Goal: Transaction & Acquisition: Purchase product/service

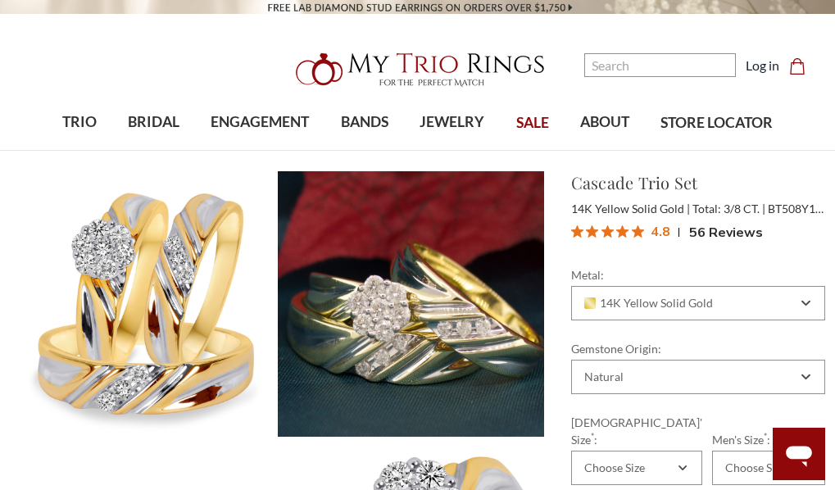
scroll to position [164, 0]
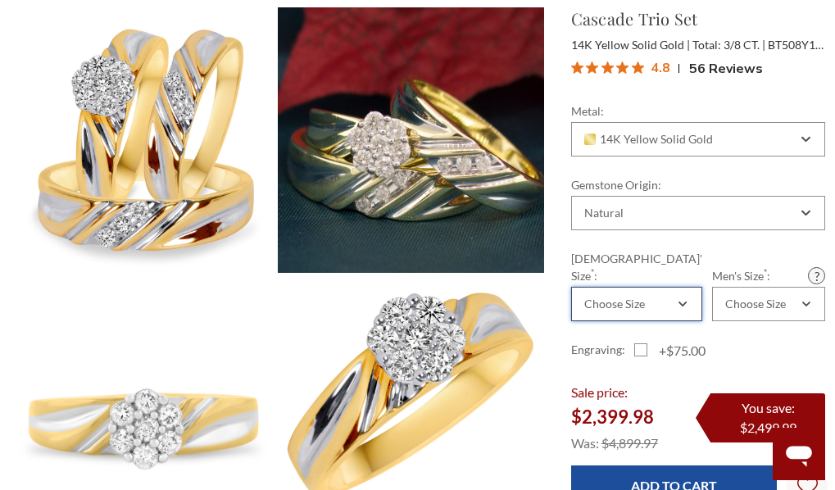
click at [651, 297] on div "Choose Size" at bounding box center [628, 303] width 93 height 13
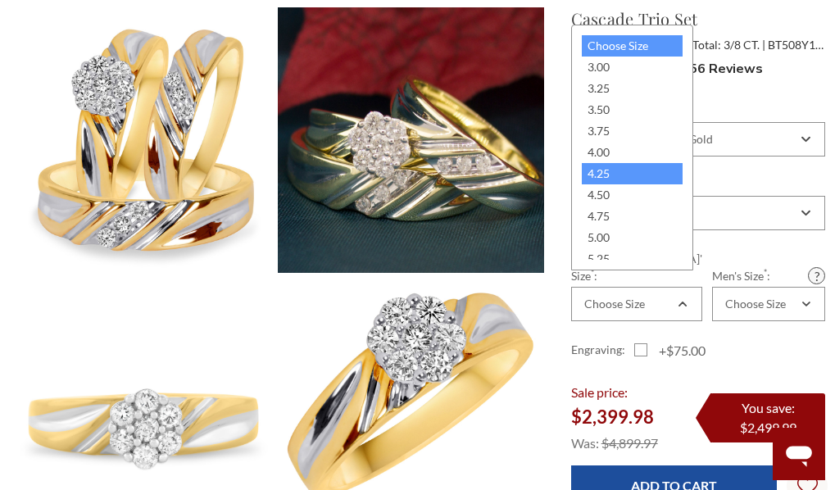
click at [616, 179] on div "4.25" at bounding box center [632, 173] width 101 height 21
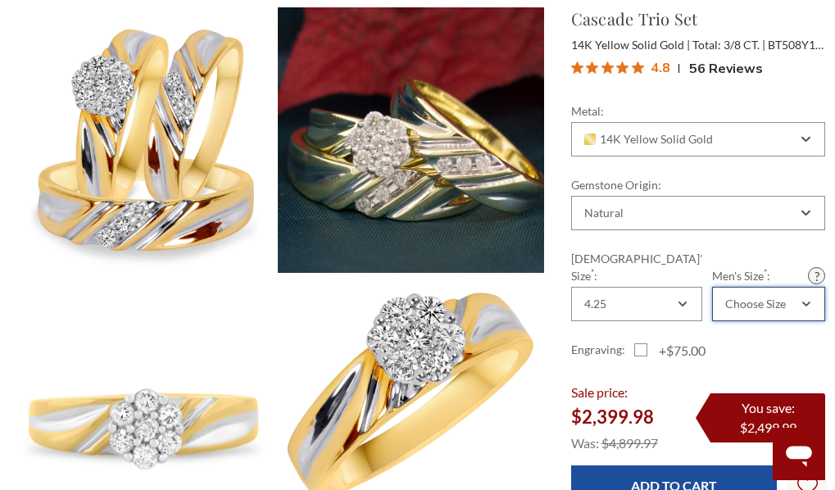
click at [740, 297] on div "Choose Size" at bounding box center [755, 303] width 61 height 13
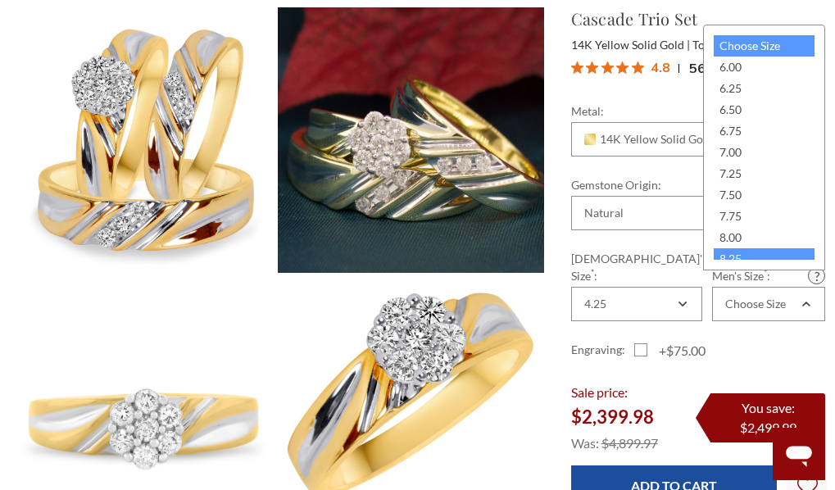
click at [719, 252] on div "8.25" at bounding box center [764, 258] width 101 height 21
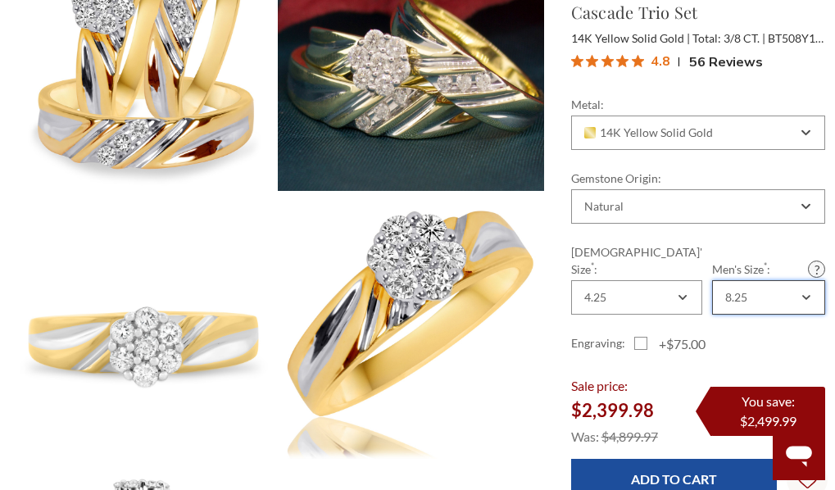
scroll to position [0, 0]
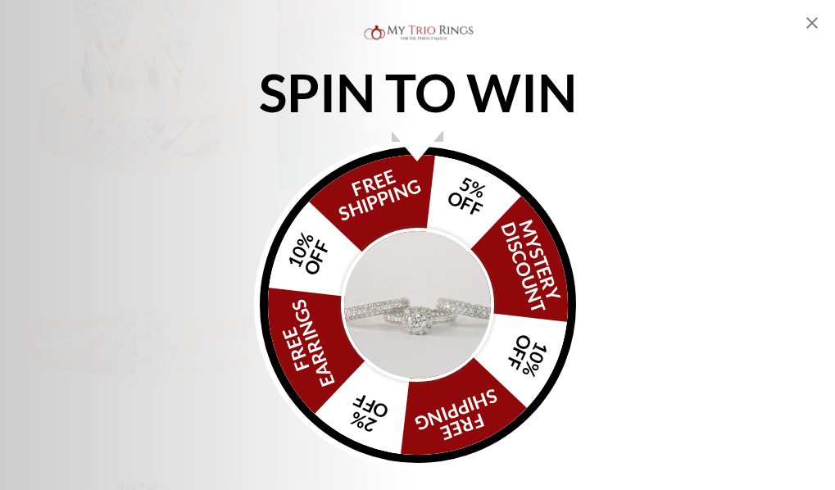
click at [441, 305] on img "Alia popup" at bounding box center [418, 305] width 154 height 154
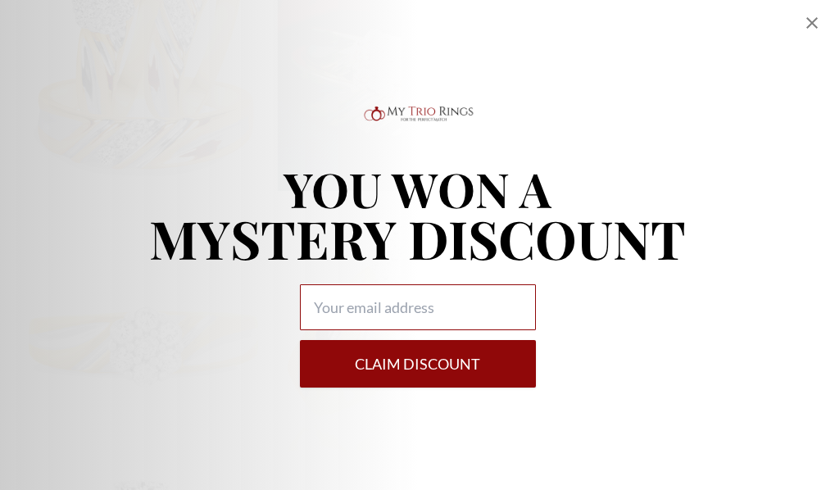
click at [433, 298] on input "Alia popup" at bounding box center [418, 307] width 236 height 46
type input "[EMAIL_ADDRESS][DOMAIN_NAME]"
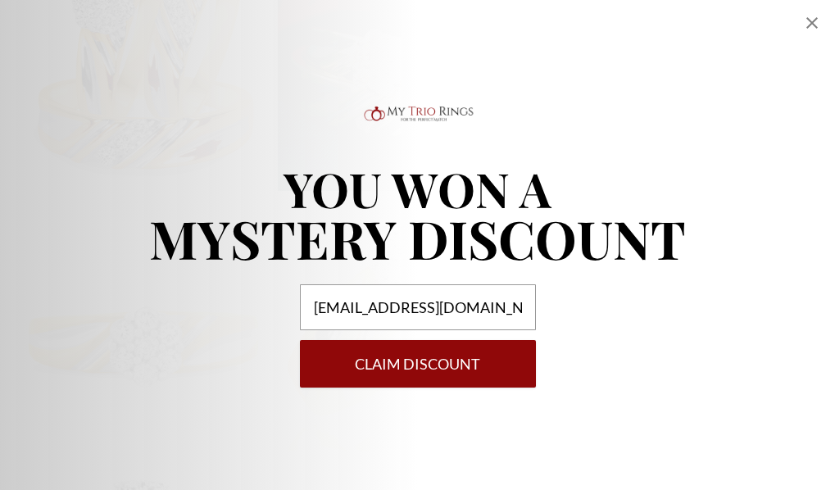
click at [376, 368] on button "Claim DISCOUNT" at bounding box center [418, 364] width 236 height 48
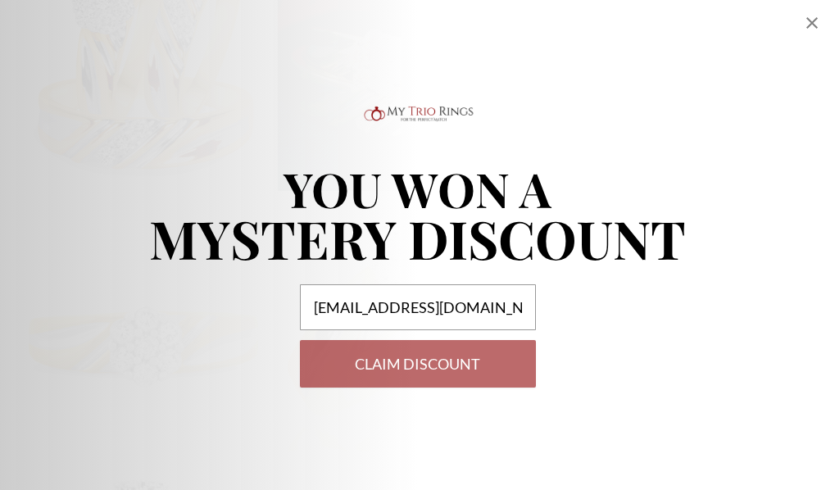
select select "US"
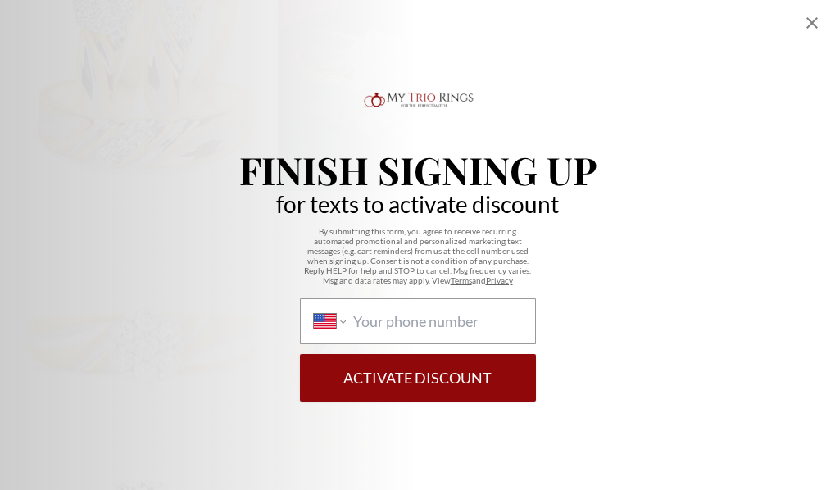
click at [379, 344] on form "International [GEOGRAPHIC_DATA] [GEOGRAPHIC_DATA] [GEOGRAPHIC_DATA] [GEOGRAPHIC…" at bounding box center [418, 349] width 236 height 103
click at [379, 320] on input "International [GEOGRAPHIC_DATA] [GEOGRAPHIC_DATA] [GEOGRAPHIC_DATA] [GEOGRAPHIC…" at bounding box center [437, 321] width 168 height 18
paste input "[PHONE_NUMBER]"
type input "[PHONE_NUMBER]"
click at [429, 378] on button "Activate Discount" at bounding box center [418, 378] width 236 height 48
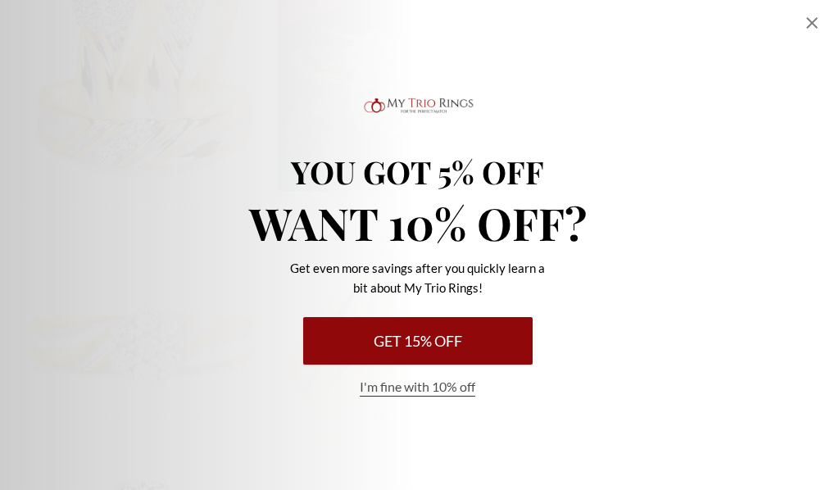
click at [430, 343] on button "Get 15% Off" at bounding box center [417, 341] width 229 height 48
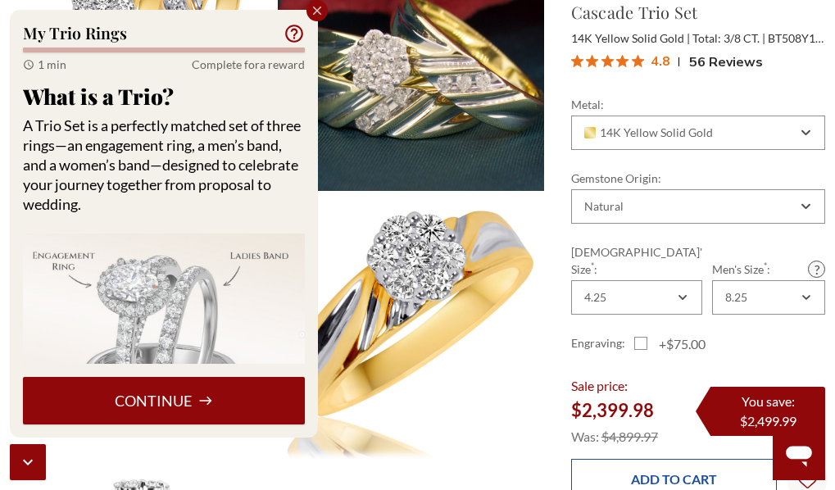
click at [597, 459] on input "Add to Cart" at bounding box center [674, 479] width 206 height 40
type input "Add to Cart"
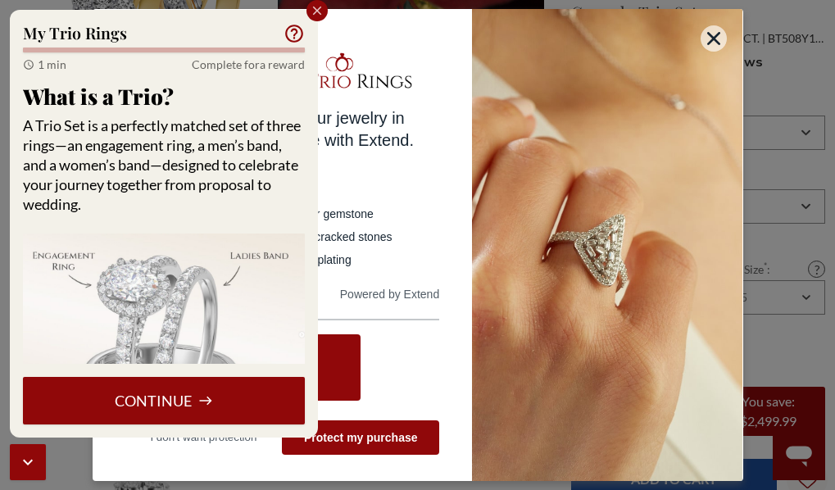
click at [281, 393] on button "Continue" at bounding box center [164, 401] width 282 height 48
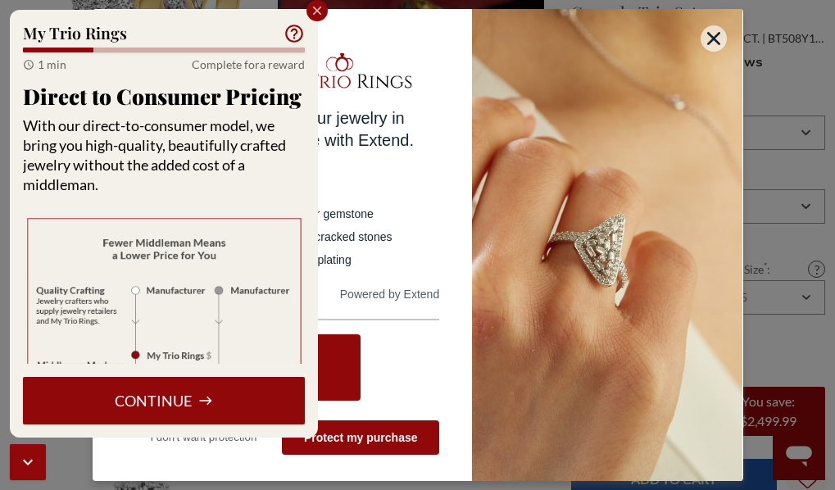
click at [245, 406] on button "Continue" at bounding box center [164, 401] width 282 height 48
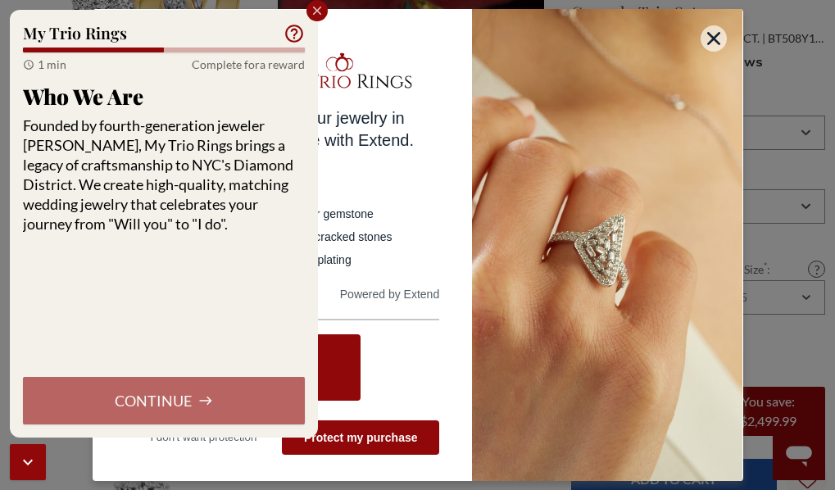
click at [245, 406] on div "Continue" at bounding box center [164, 401] width 282 height 48
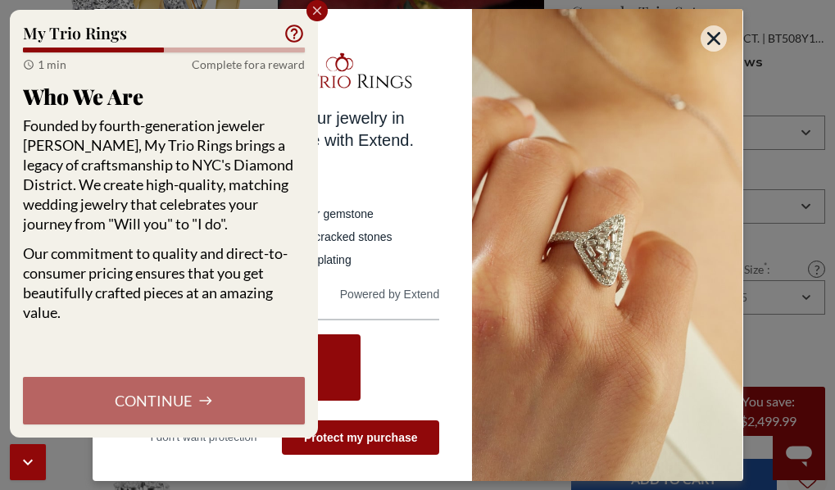
click at [250, 407] on div "Continue" at bounding box center [164, 401] width 282 height 48
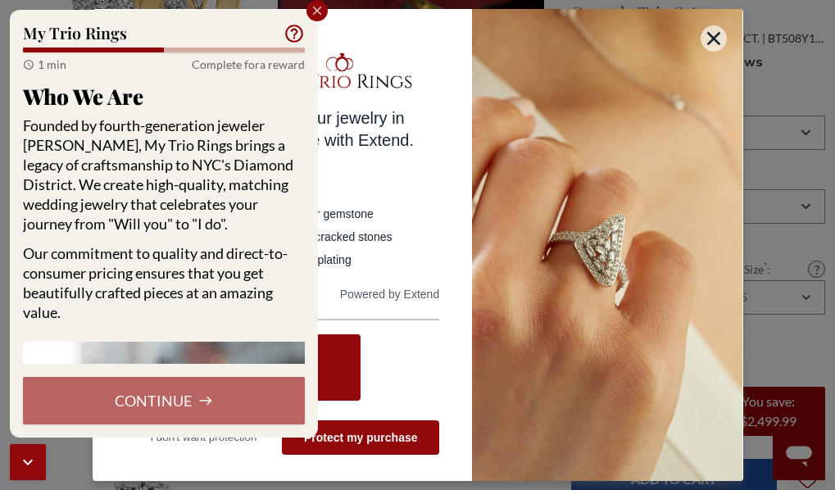
scroll to position [204, 0]
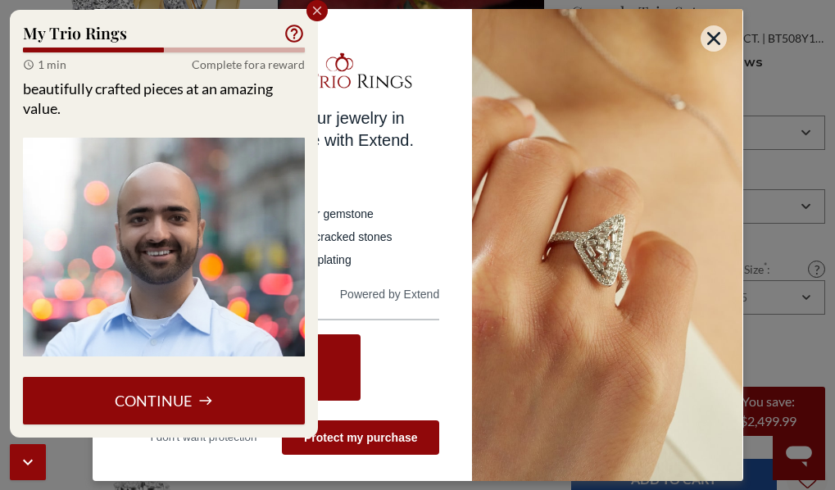
click at [278, 384] on button "Continue" at bounding box center [164, 401] width 282 height 48
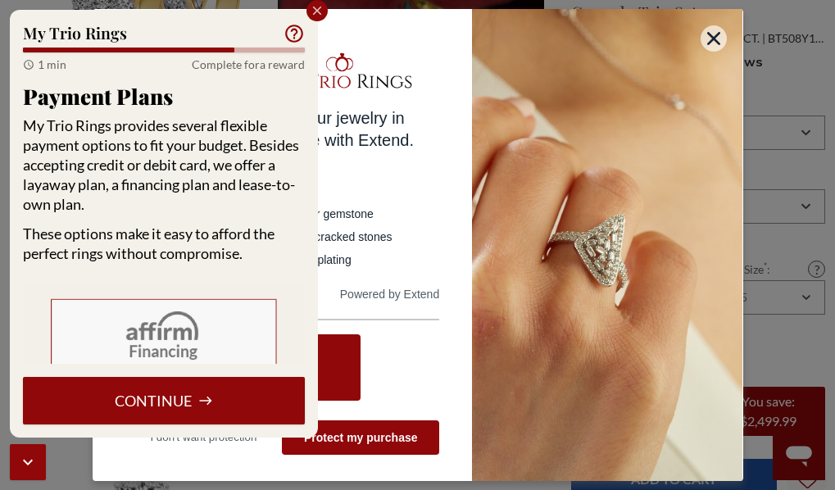
click at [277, 384] on button "Continue" at bounding box center [164, 401] width 282 height 48
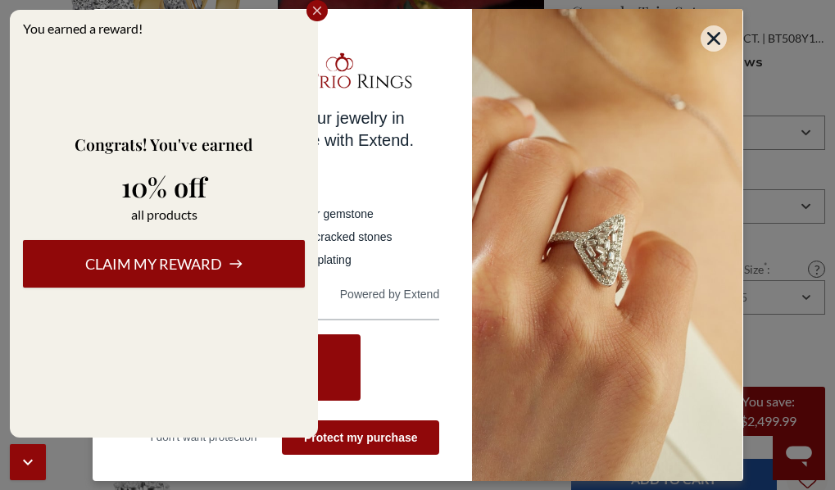
click at [220, 269] on button "Claim my reward" at bounding box center [164, 264] width 282 height 48
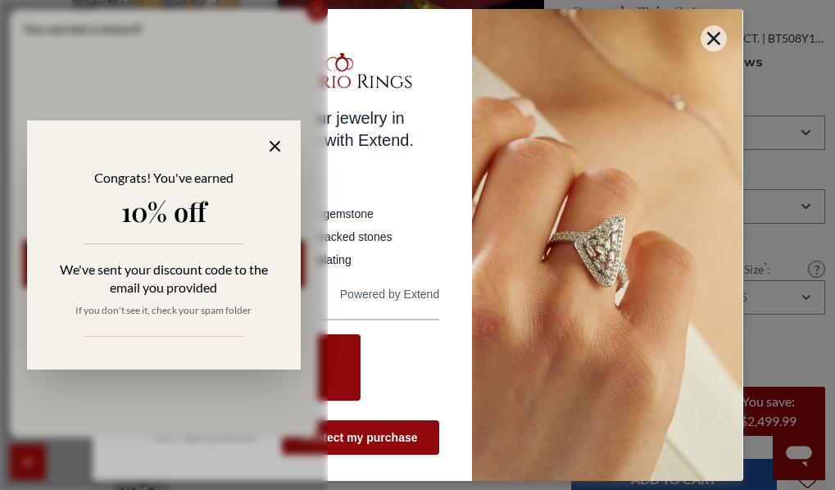
click at [274, 141] on icon at bounding box center [275, 146] width 11 height 11
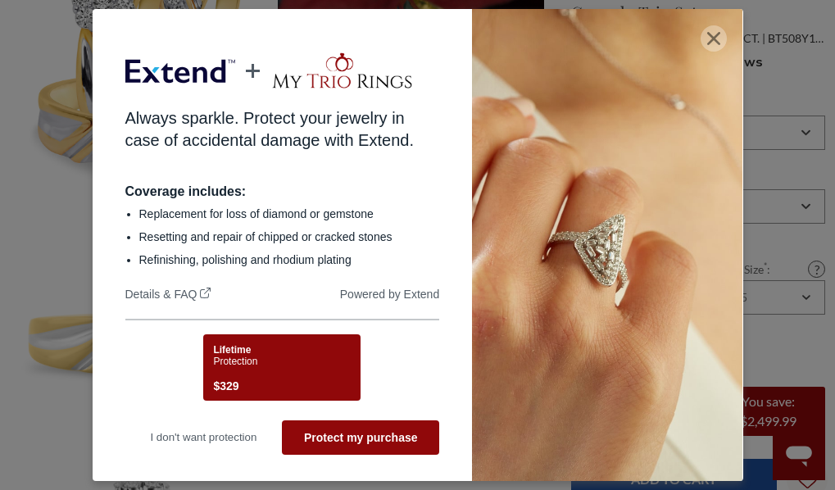
click at [711, 40] on button "button" at bounding box center [714, 38] width 26 height 26
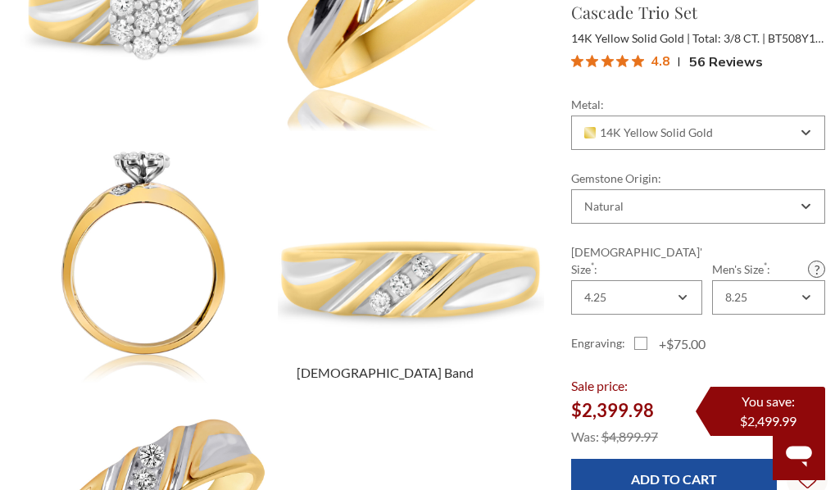
scroll to position [1065, 0]
